Goal: Navigation & Orientation: Find specific page/section

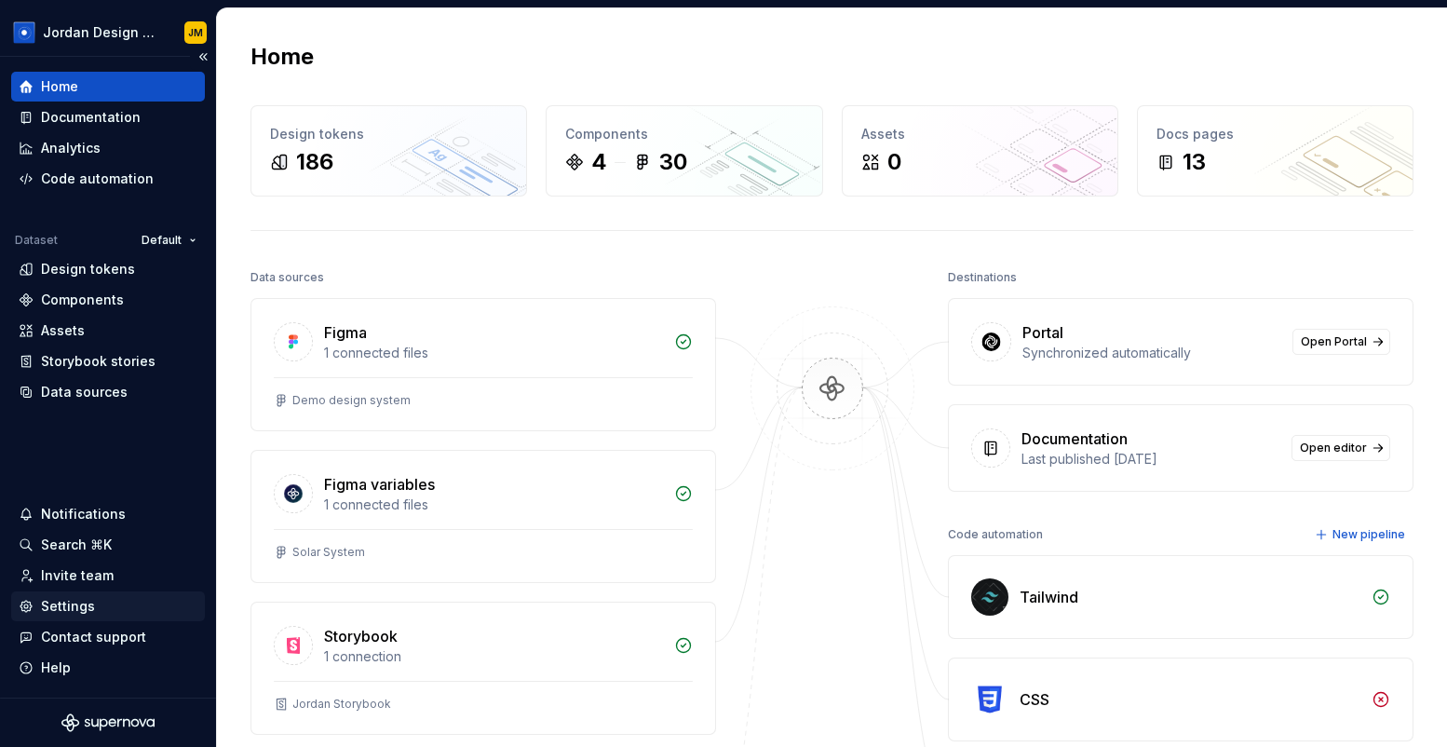
click at [72, 608] on div "Settings" at bounding box center [68, 606] width 54 height 19
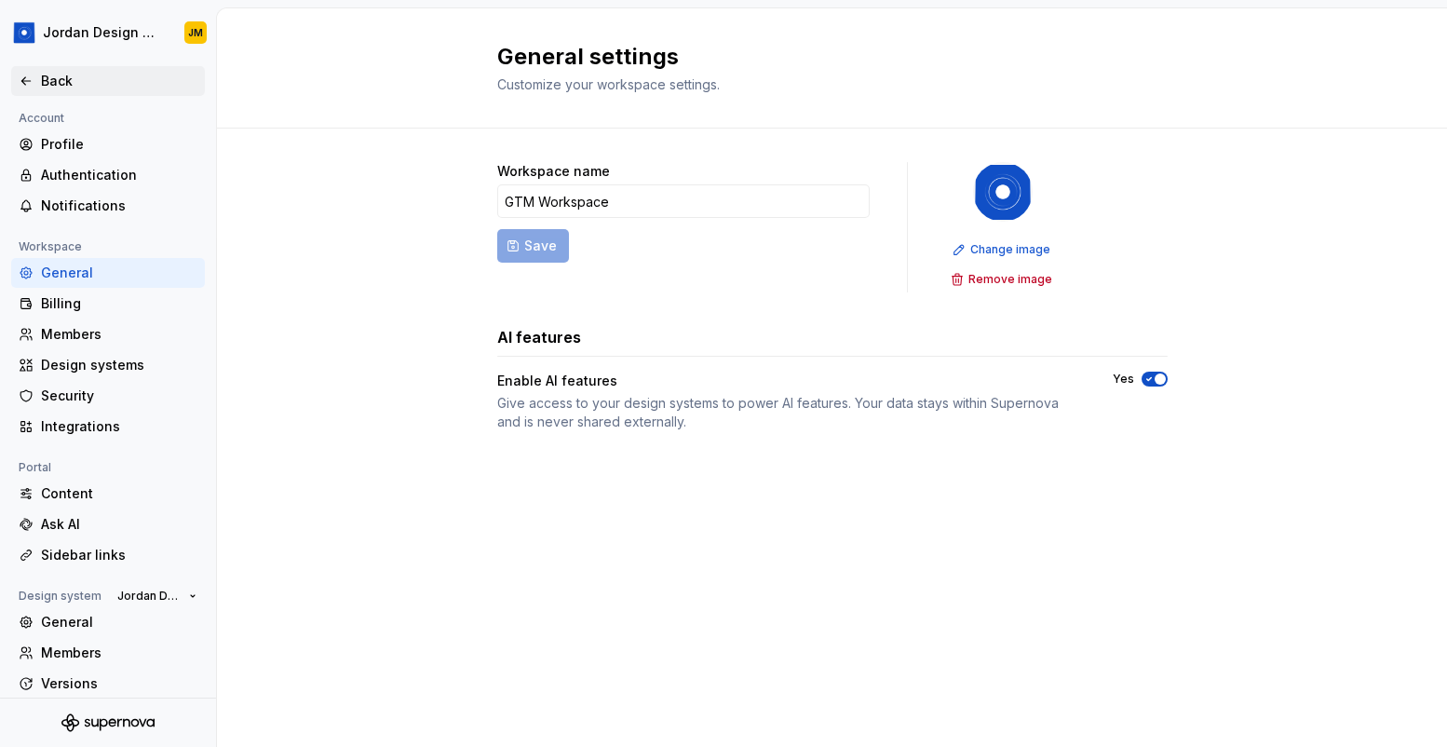
click at [105, 81] on div "Back" at bounding box center [119, 81] width 156 height 19
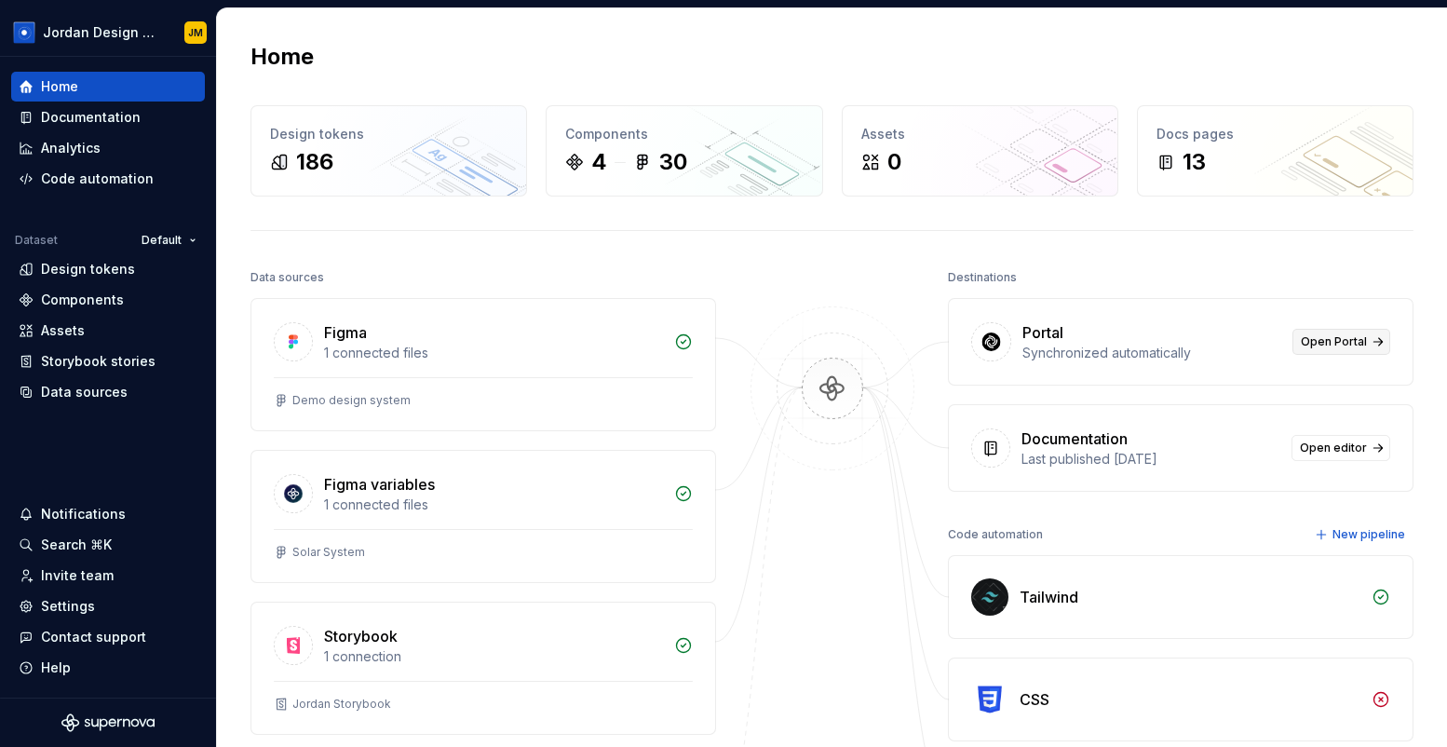
click at [1368, 329] on link "Open Portal" at bounding box center [1341, 342] width 98 height 26
